Goal: Task Accomplishment & Management: Use online tool/utility

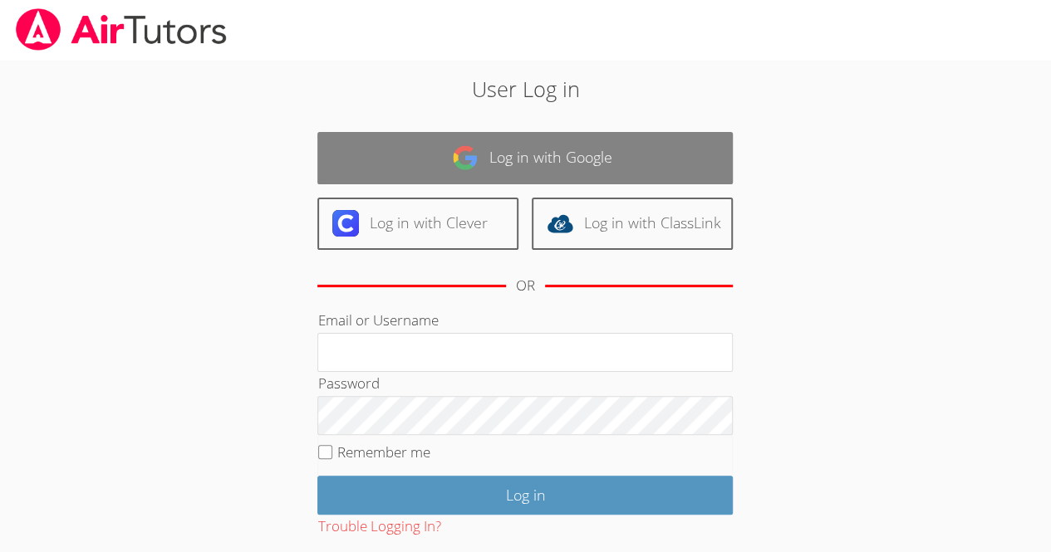
click at [581, 159] on link "Log in with Google" at bounding box center [524, 158] width 415 height 52
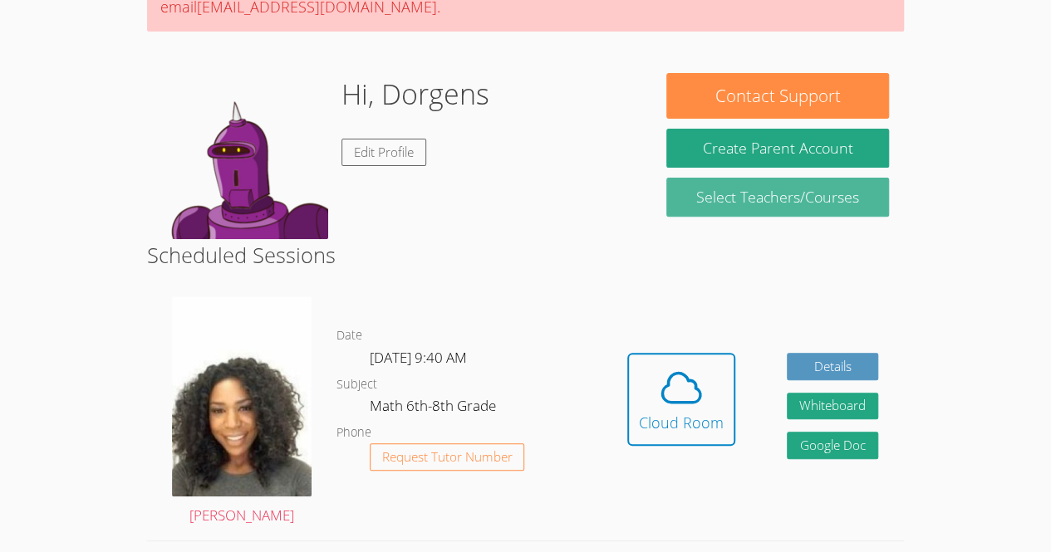
scroll to position [198, 0]
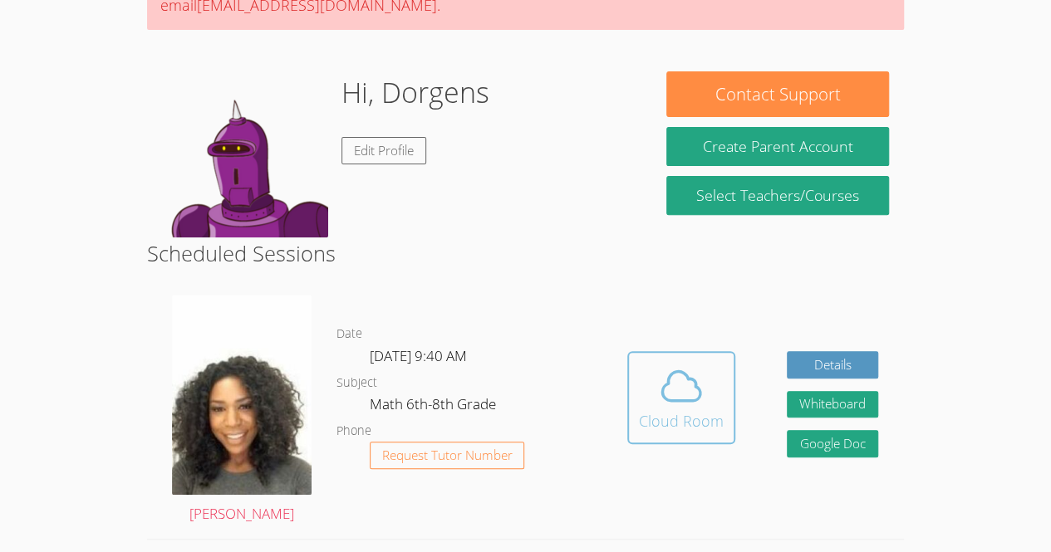
click at [708, 386] on span at bounding box center [681, 386] width 85 height 47
click at [676, 391] on icon at bounding box center [681, 386] width 47 height 47
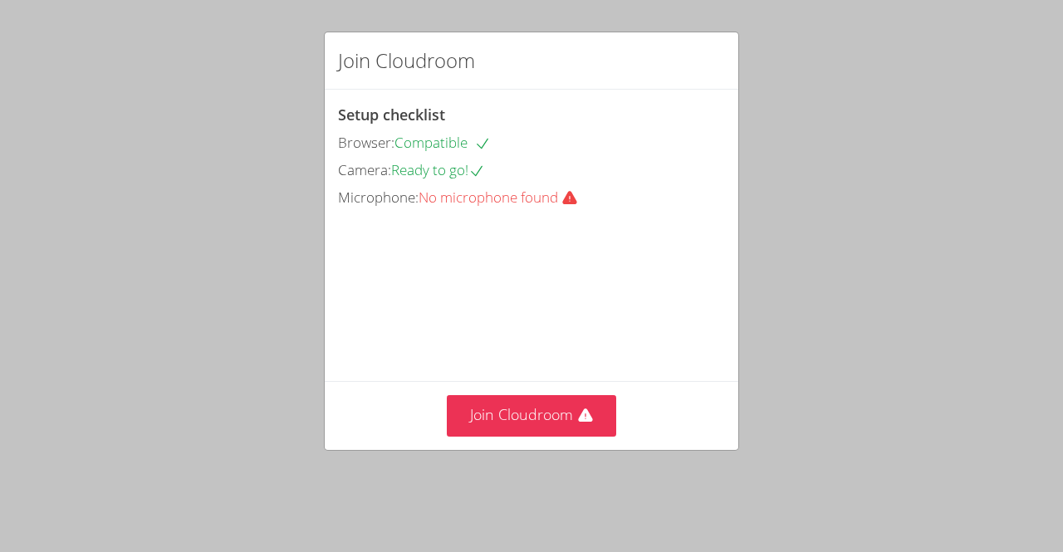
click at [552, 417] on div "Join Cloudroom" at bounding box center [532, 415] width 414 height 68
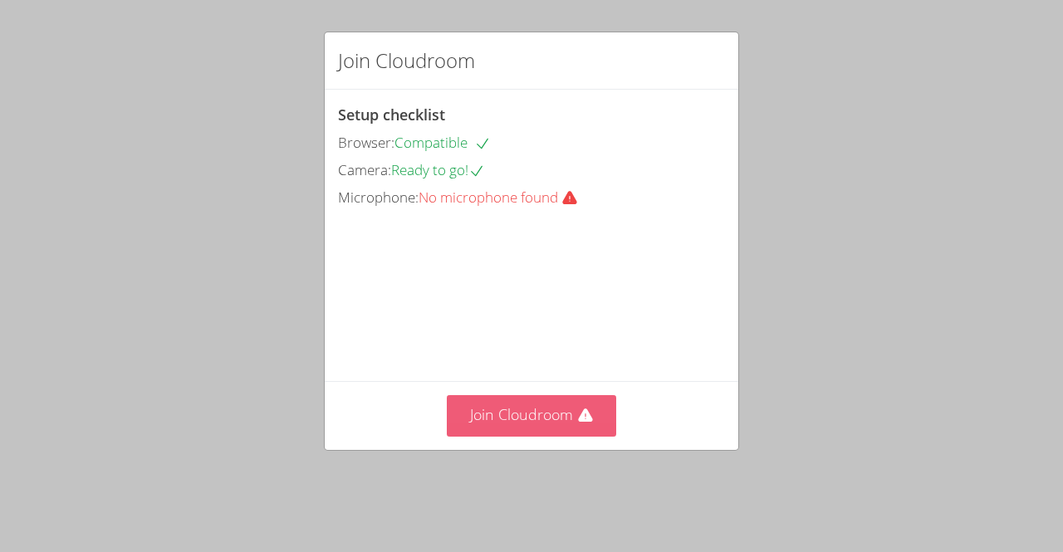
click at [548, 431] on button "Join Cloudroom" at bounding box center [532, 415] width 170 height 41
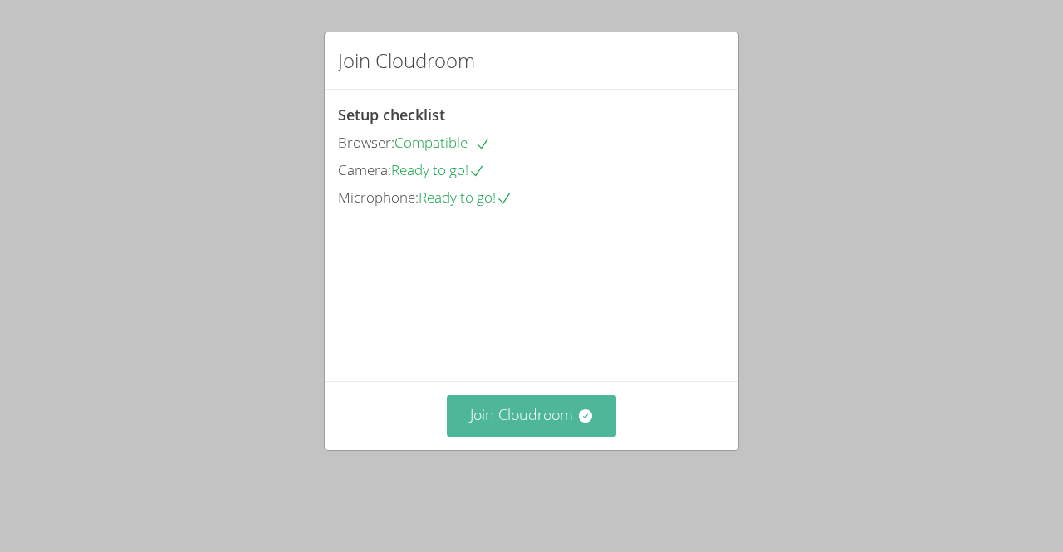
click at [551, 423] on button "Join Cloudroom" at bounding box center [532, 415] width 170 height 41
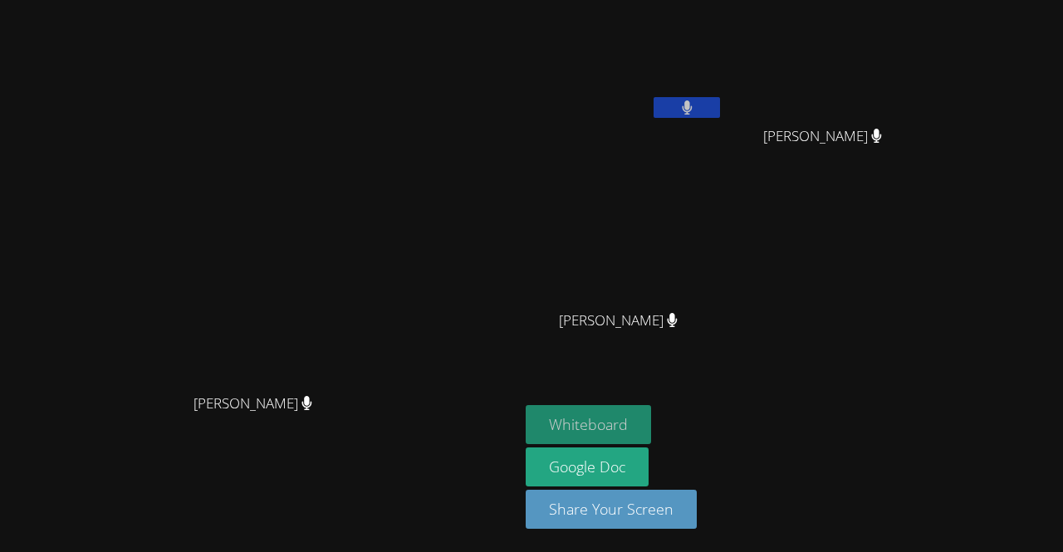
click at [651, 421] on button "Whiteboard" at bounding box center [588, 424] width 125 height 39
